Goal: Task Accomplishment & Management: Manage account settings

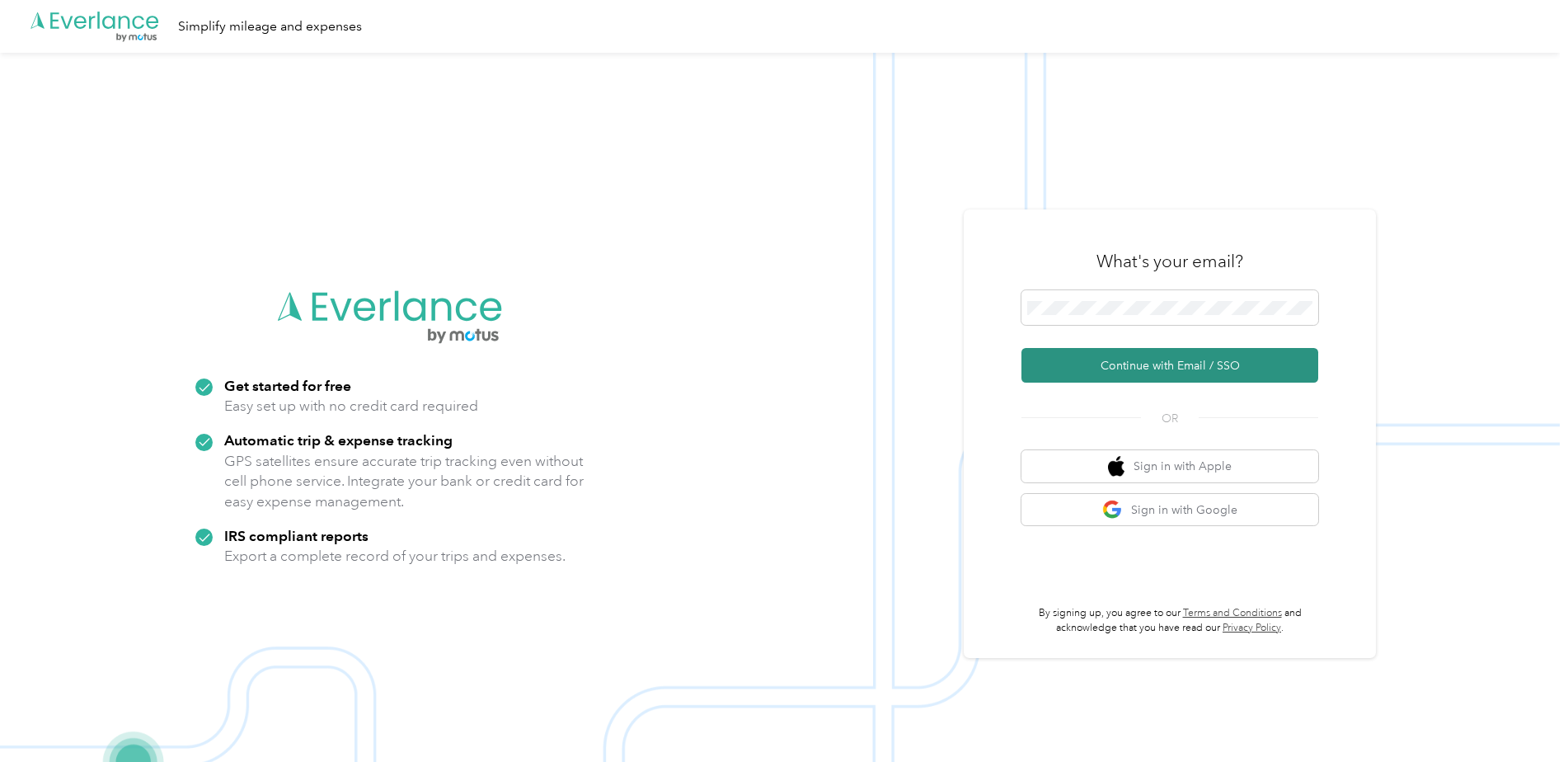
click at [1183, 364] on button "Continue with Email / SSO" at bounding box center [1169, 365] width 297 height 35
click at [1133, 361] on button "Continue with Email / SSO" at bounding box center [1169, 365] width 297 height 35
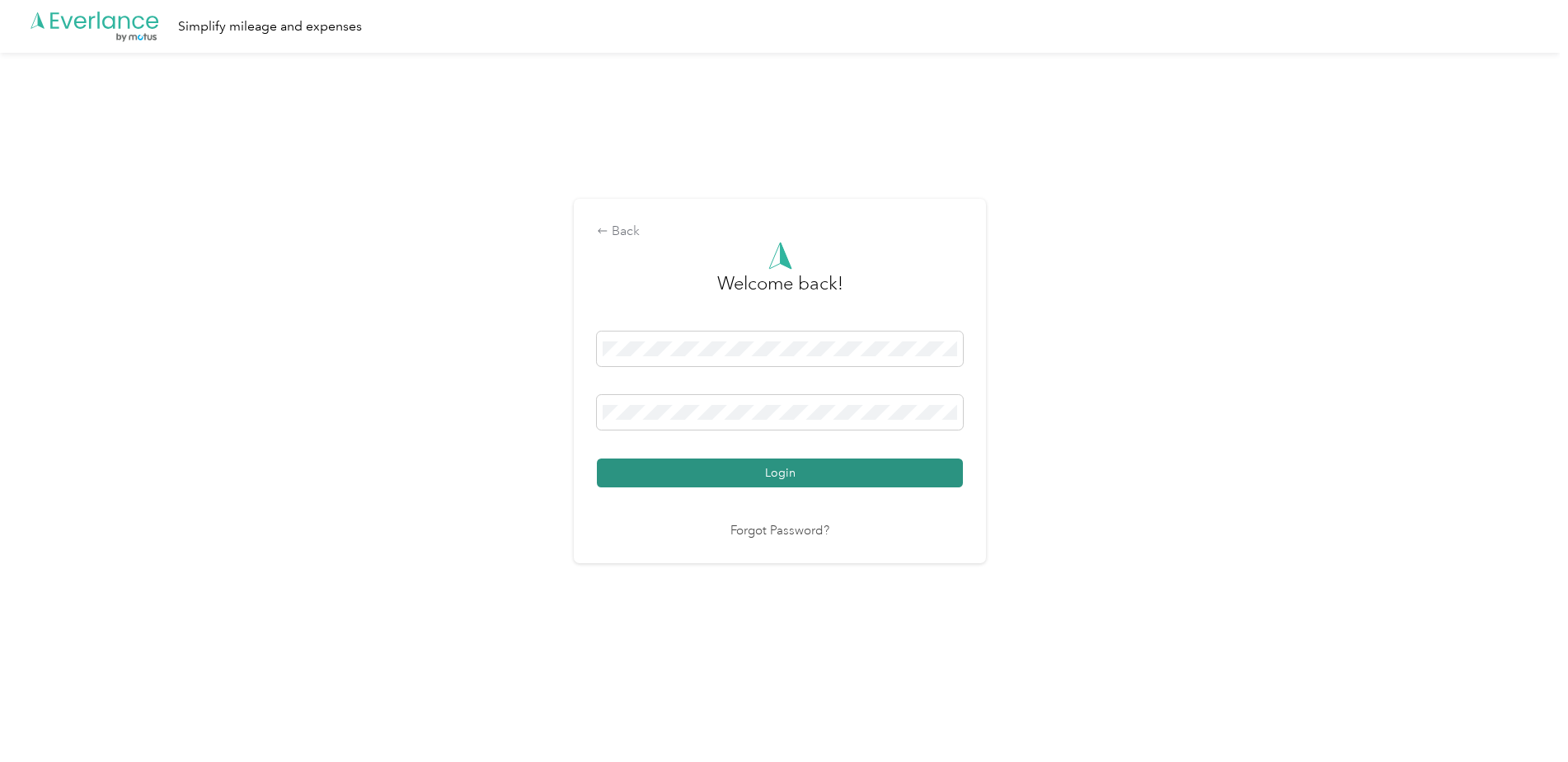
click at [805, 476] on button "Login" at bounding box center [780, 472] width 366 height 29
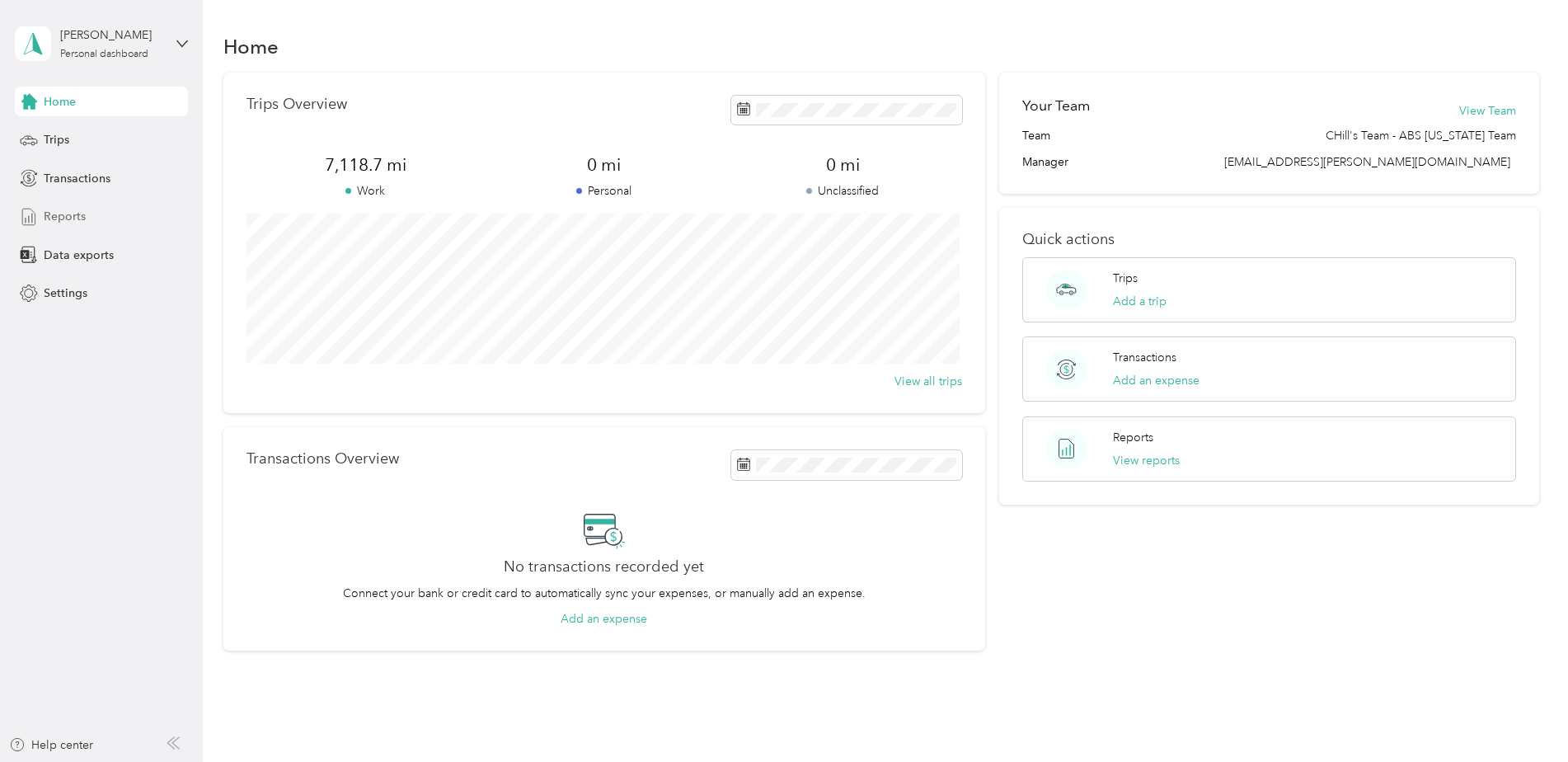
click at [81, 218] on span "Reports" at bounding box center [65, 216] width 42 height 17
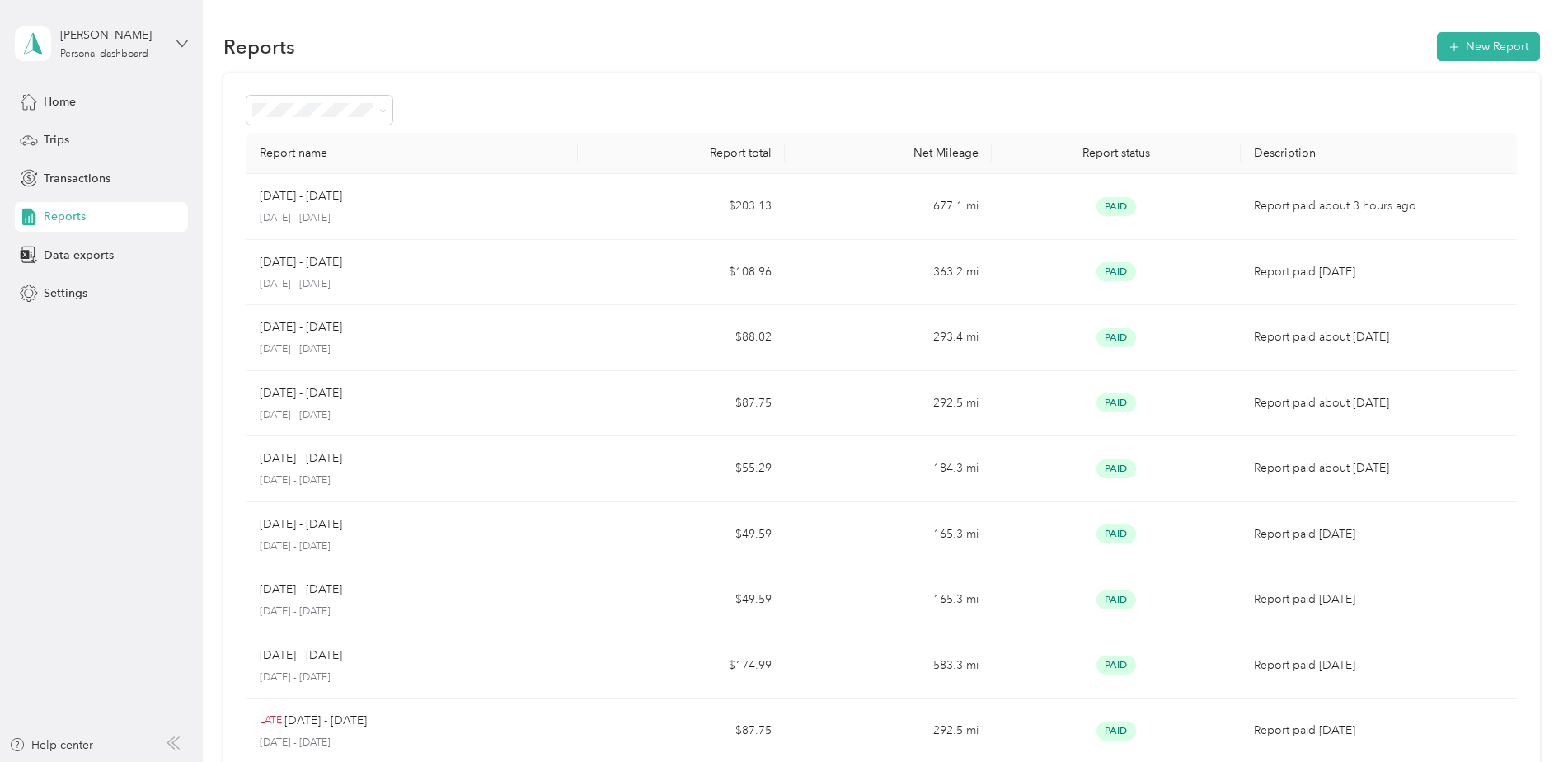
click at [184, 38] on icon at bounding box center [182, 44] width 12 height 12
click at [78, 138] on div "Log out" at bounding box center [61, 135] width 63 height 17
